Goal: Task Accomplishment & Management: Use online tool/utility

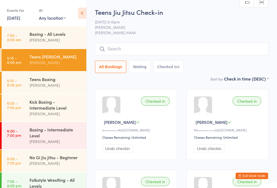
click at [59, 111] on div "Kick Boxing - Intermediate Level" at bounding box center [55, 105] width 52 height 12
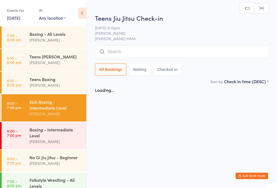
click at [146, 53] on input "search" at bounding box center [181, 52] width 173 height 12
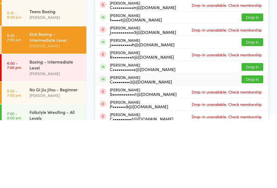
type input "Cam"
click at [254, 144] on button "Drop in" at bounding box center [252, 148] width 22 height 8
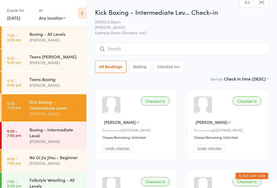
click at [257, 177] on button "Exit kiosk mode" at bounding box center [251, 176] width 32 height 6
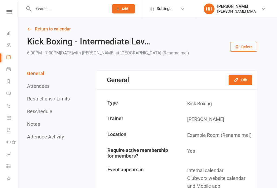
click at [81, 12] on input "text" at bounding box center [68, 9] width 73 height 8
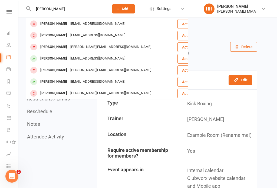
type input "Leonard cleary"
click at [102, 24] on div "Owenacleary@gmail.com" at bounding box center [98, 24] width 58 height 8
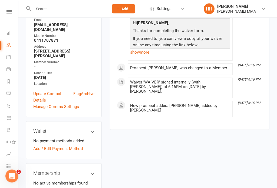
scroll to position [109, 0]
click at [73, 133] on div "Wallet No payment methods added Add / Edit Payment Method" at bounding box center [64, 141] width 76 height 38
click at [75, 146] on link "Add / Edit Payment Method" at bounding box center [57, 149] width 49 height 6
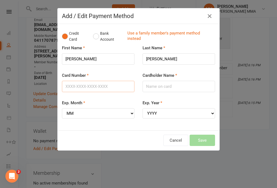
click at [111, 92] on input "Card Number" at bounding box center [98, 86] width 72 height 11
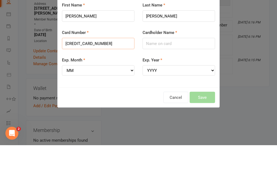
type input "4622391119749508"
click at [180, 81] on input "Cardholder Name" at bounding box center [178, 86] width 72 height 11
click at [160, 81] on input "Mrs owena A Cleary" at bounding box center [178, 86] width 72 height 11
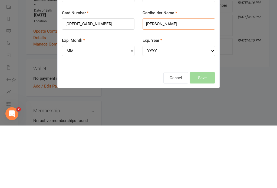
type input "Mrs Owena A Cleary"
click at [112, 109] on select "MM 01 02 03 04 05 06 07 08 09 10 11 12" at bounding box center [98, 114] width 72 height 10
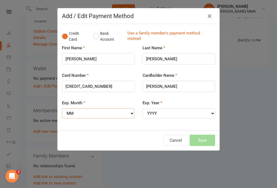
select select "06"
click at [194, 111] on select "YYYY 2025 2026 2027 2028 2029 2030 2031 2032 2033 2034" at bounding box center [178, 114] width 72 height 10
select select "2028"
click at [204, 136] on button "Save" at bounding box center [201, 140] width 25 height 11
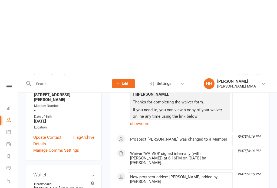
scroll to position [0, 0]
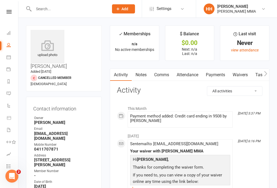
click at [220, 75] on link "Payments" at bounding box center [215, 75] width 27 height 12
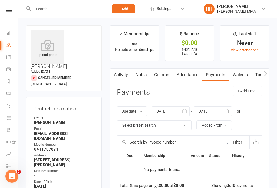
click at [245, 72] on link "Waivers" at bounding box center [239, 75] width 23 height 12
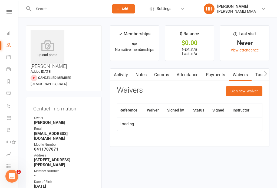
click at [243, 91] on button "Sign new Waiver" at bounding box center [243, 91] width 36 height 10
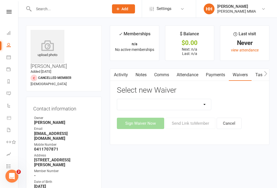
click at [192, 106] on select "Do not use - MEMBER GENERAL WAIVER Do not use - MEMBERSHIP SIGN UP Do not use -…" at bounding box center [164, 104] width 94 height 11
select select "10456"
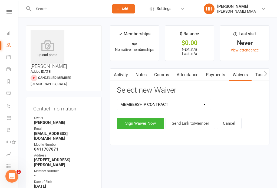
click at [145, 125] on button "Sign Waiver Now" at bounding box center [140, 123] width 47 height 11
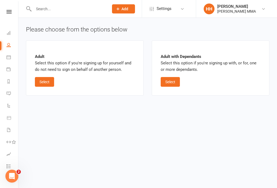
click at [50, 86] on button "Select" at bounding box center [44, 82] width 19 height 10
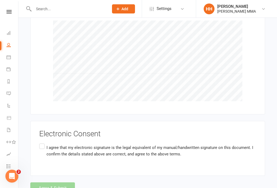
scroll to position [487, 0]
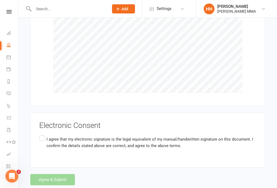
click at [42, 134] on label "I agree that my electronic signature is the legal equivalent of my manual/handw…" at bounding box center [147, 142] width 217 height 17
click at [42, 134] on input "I agree that my electronic signature is the legal equivalent of my manual/handw…" at bounding box center [41, 134] width 4 height 0
click at [57, 174] on button "Agree & Submit" at bounding box center [52, 179] width 45 height 11
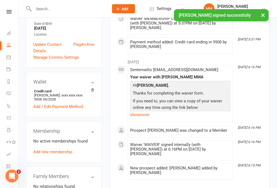
click at [64, 150] on link "Add new membership" at bounding box center [52, 152] width 39 height 5
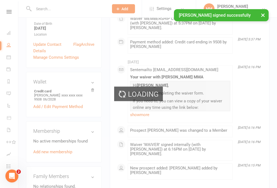
scroll to position [159, 0]
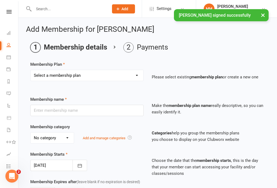
click at [117, 77] on select "Select a membership plan Create new Membership Plan Unlimited Membership Part-t…" at bounding box center [87, 75] width 113 height 11
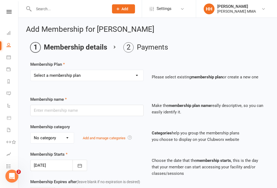
select select "1"
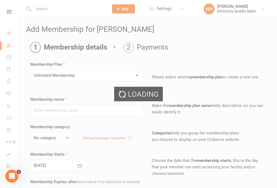
type input "Unlimited Membership"
select select "0"
type input "0"
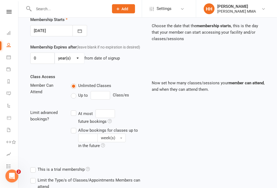
scroll to position [167, 0]
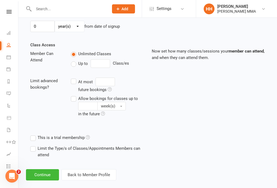
click at [41, 173] on button "Continue" at bounding box center [42, 175] width 33 height 11
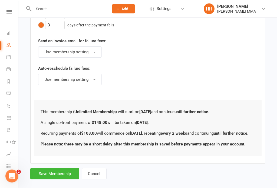
scroll to position [315, 0]
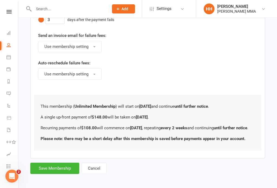
click at [62, 171] on button "Save Membership" at bounding box center [54, 168] width 49 height 11
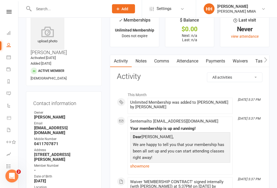
scroll to position [14, 0]
click at [17, 107] on link "Automations" at bounding box center [12, 106] width 12 height 12
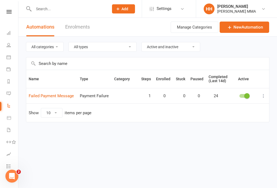
click at [8, 32] on icon at bounding box center [8, 33] width 4 height 4
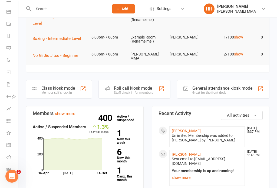
scroll to position [45, 0]
click at [45, 91] on div "Member self check-in" at bounding box center [57, 93] width 33 height 4
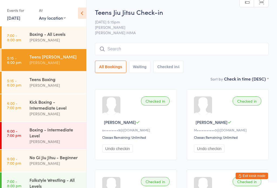
click at [6, 29] on link "7:00 - 8:00 am Boxing - All Levels [PERSON_NAME]" at bounding box center [44, 37] width 85 height 22
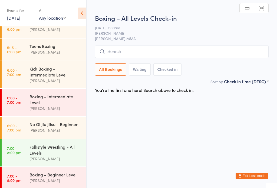
scroll to position [33, 0]
click at [61, 134] on div "[PERSON_NAME]" at bounding box center [55, 130] width 52 height 6
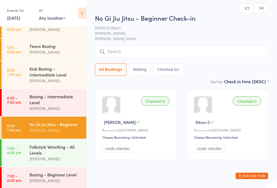
click at [181, 52] on input "search" at bounding box center [181, 52] width 173 height 12
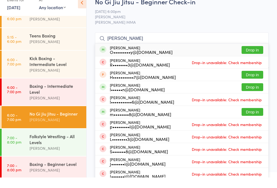
type input "[PERSON_NAME]"
click at [252, 57] on button "Drop in" at bounding box center [252, 61] width 22 height 8
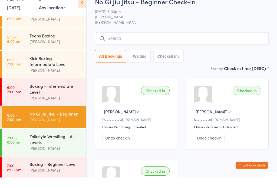
click at [49, 66] on div "Kick Boxing - Intermediate Level" at bounding box center [55, 72] width 52 height 12
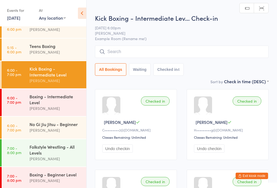
click at [130, 50] on input "search" at bounding box center [181, 52] width 173 height 12
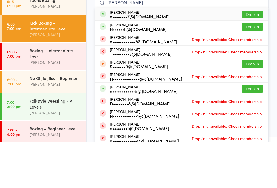
type input "[PERSON_NAME]"
click at [252, 57] on button "Drop in" at bounding box center [252, 61] width 22 height 8
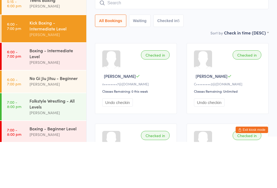
scroll to position [46, 0]
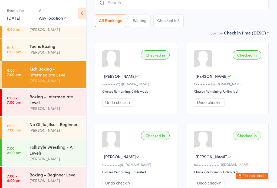
click at [27, 82] on link "6:00 - 7:00 pm Kick Boxing - Intermediate Level [PERSON_NAME]" at bounding box center [44, 74] width 85 height 27
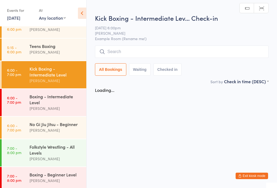
scroll to position [0, 0]
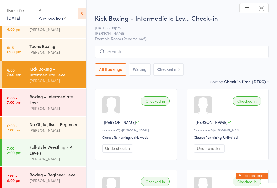
click at [123, 51] on input "search" at bounding box center [181, 52] width 173 height 12
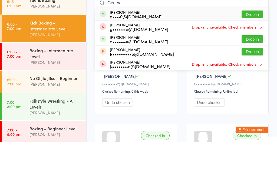
type input "Genev"
click at [250, 57] on button "Drop in" at bounding box center [252, 61] width 22 height 8
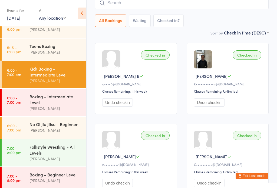
click at [59, 106] on div "Boxing - Intermediate Level" at bounding box center [55, 100] width 52 height 12
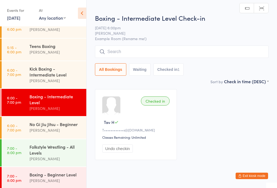
click at [242, 50] on input "search" at bounding box center [181, 52] width 173 height 12
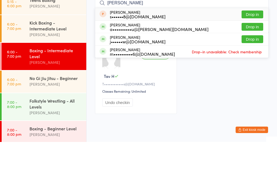
type input "[PERSON_NAME]"
click at [257, 69] on button "Drop in" at bounding box center [252, 73] width 22 height 8
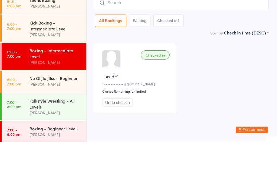
scroll to position [13, 0]
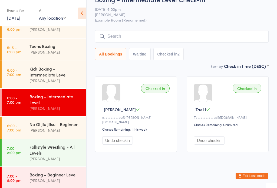
click at [48, 75] on div "Kick Boxing - Intermediate Level" at bounding box center [55, 72] width 52 height 12
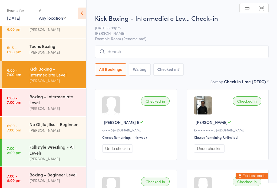
click at [132, 47] on input "search" at bounding box center [181, 52] width 173 height 12
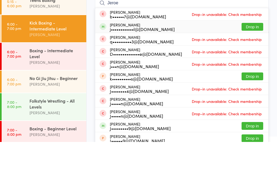
type input "Jeroe"
click at [129, 73] on div "j••••••••••••l@[DOMAIN_NAME]" at bounding box center [142, 75] width 65 height 4
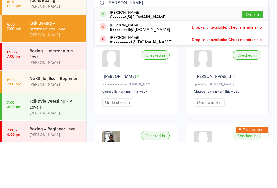
type input "[PERSON_NAME]"
click at [252, 57] on button "Drop in" at bounding box center [252, 61] width 22 height 8
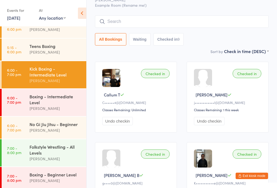
scroll to position [27, 0]
click at [150, 27] on input "search" at bounding box center [181, 22] width 173 height 12
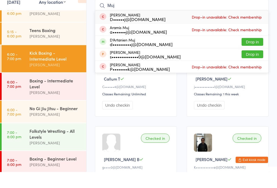
type input "Muj"
click at [255, 54] on button "Drop in" at bounding box center [252, 58] width 22 height 8
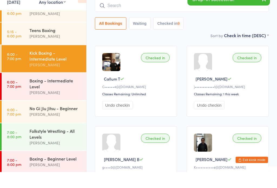
scroll to position [43, 0]
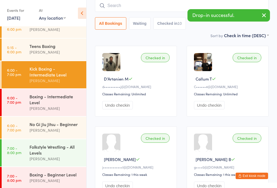
click at [63, 162] on div "[PERSON_NAME]" at bounding box center [55, 159] width 52 height 6
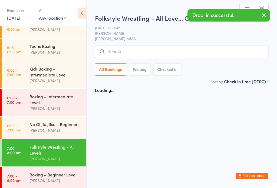
click at [144, 46] on input "search" at bounding box center [181, 52] width 173 height 12
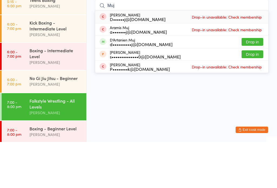
type input "Muj"
click at [255, 84] on button "Drop in" at bounding box center [252, 88] width 22 height 8
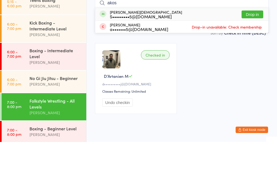
type input "akos"
click at [252, 57] on button "Drop in" at bounding box center [252, 61] width 22 height 8
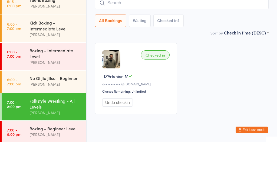
type input "."
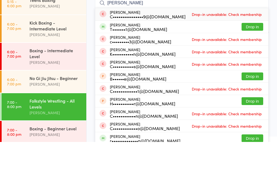
type input "[PERSON_NAME]"
click at [247, 69] on button "Drop in" at bounding box center [252, 73] width 22 height 8
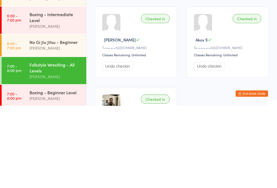
click at [113, 145] on button "Undo checkin" at bounding box center [117, 149] width 31 height 8
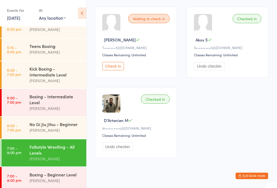
click at [58, 77] on div "Kick Boxing - Intermediate Level" at bounding box center [55, 72] width 52 height 12
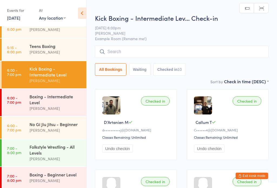
click at [147, 52] on input "search" at bounding box center [181, 52] width 173 height 12
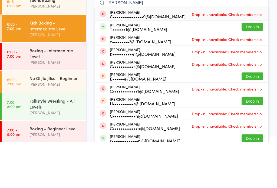
type input "[PERSON_NAME]"
click at [249, 69] on button "Drop in" at bounding box center [252, 73] width 22 height 8
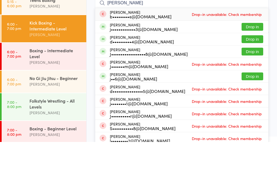
type input "[PERSON_NAME]"
click at [251, 94] on button "Drop in" at bounding box center [252, 98] width 22 height 8
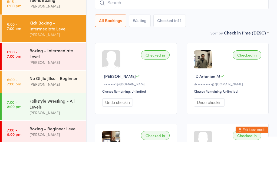
scroll to position [46, 0]
